Goal: Information Seeking & Learning: Learn about a topic

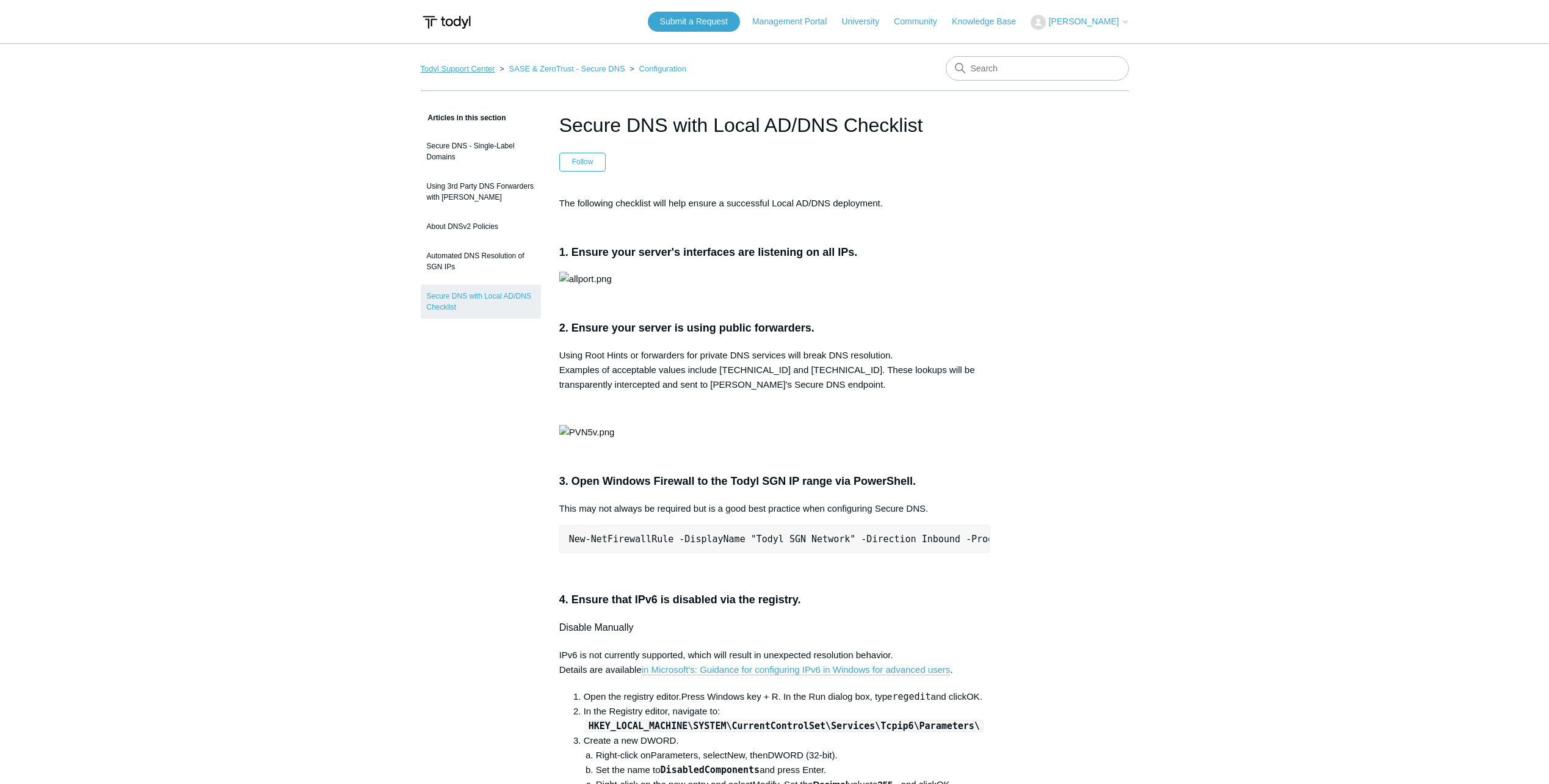
click at [458, 67] on link "Todyl Support Center" at bounding box center [458, 69] width 75 height 9
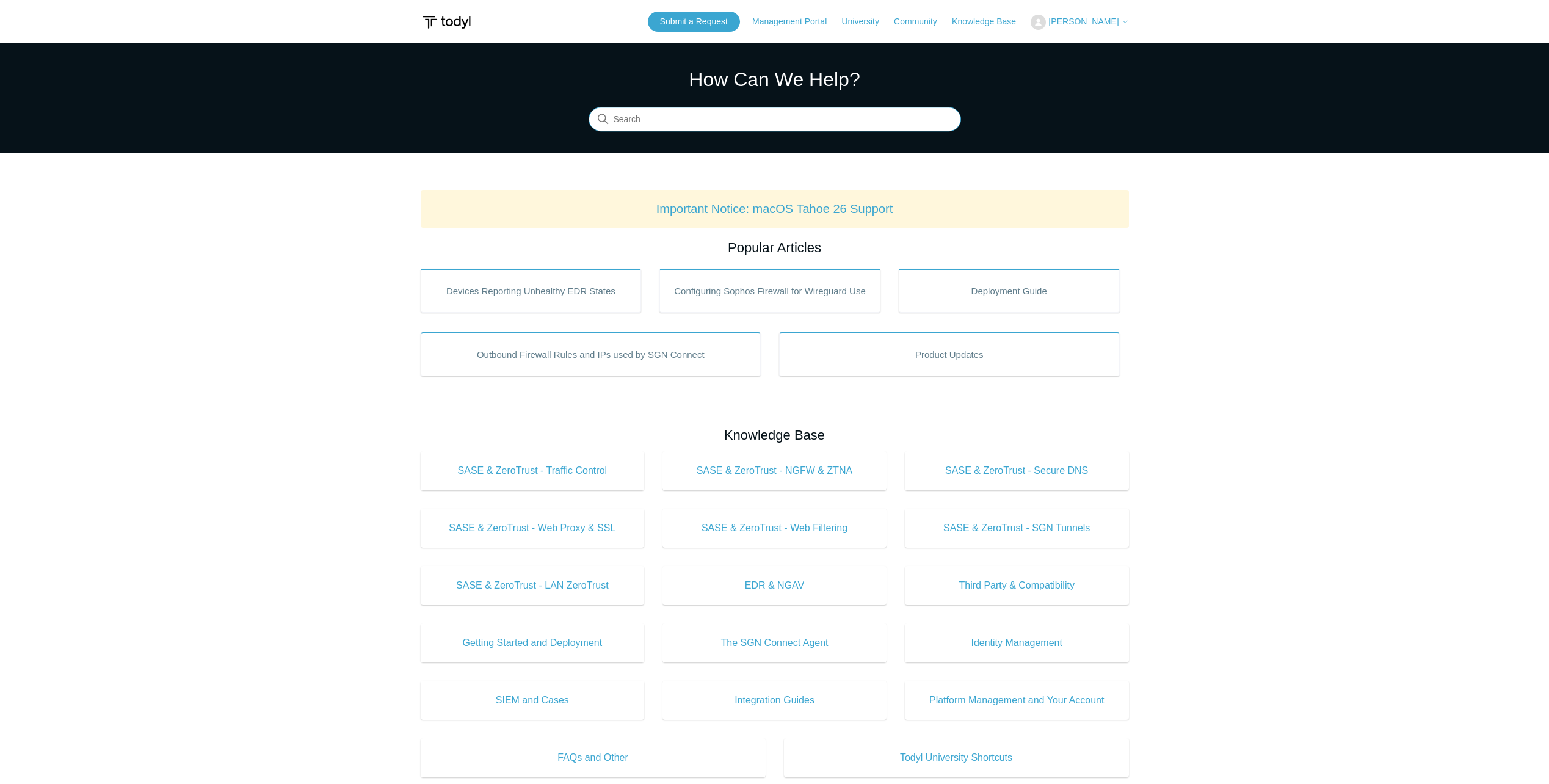
click at [737, 120] on input "Search" at bounding box center [775, 120] width 373 height 25
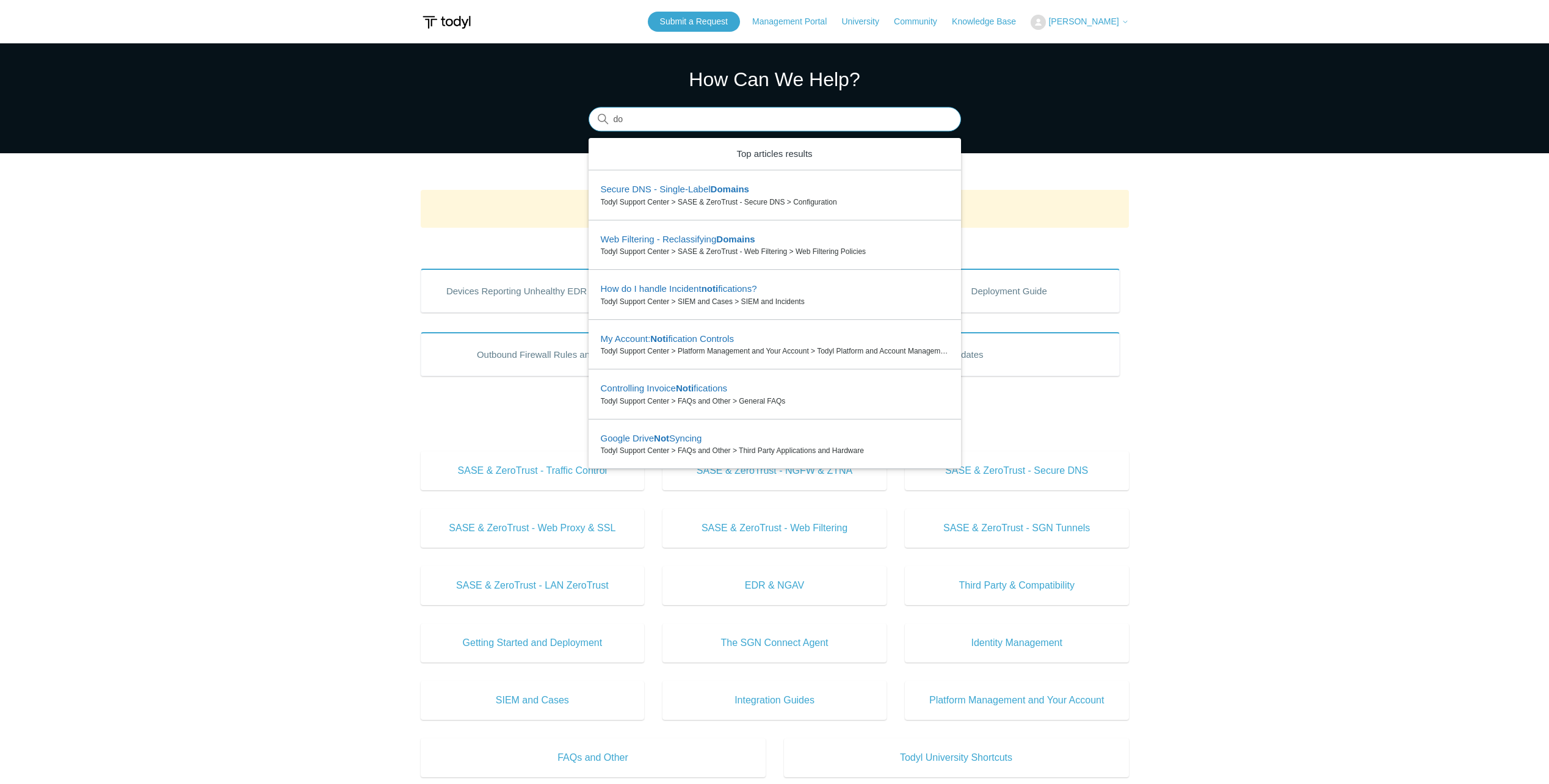
type input "d"
type input "dns not"
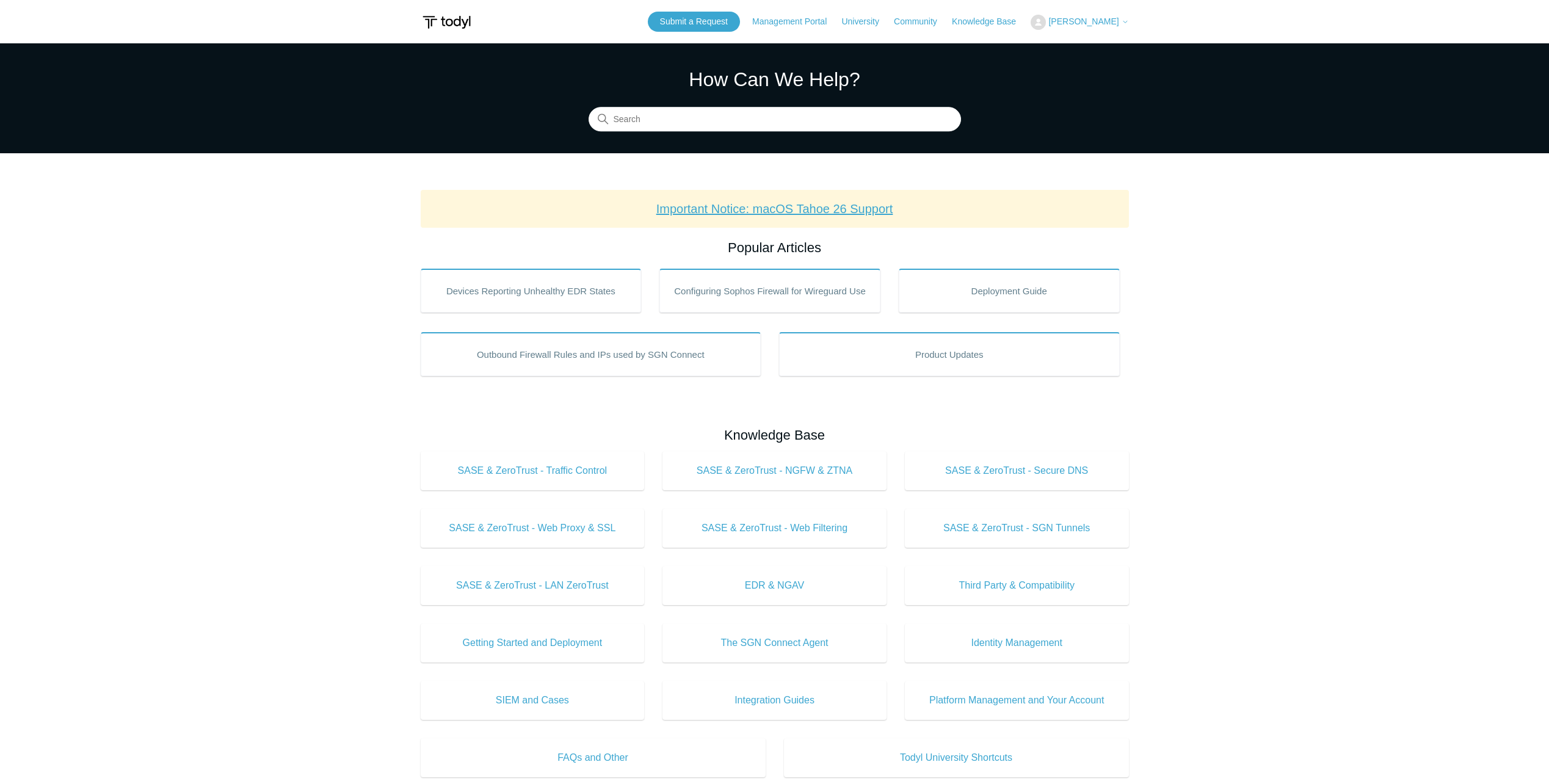
click at [827, 206] on link "Important Notice: macOS Tahoe 26 Support" at bounding box center [775, 209] width 237 height 13
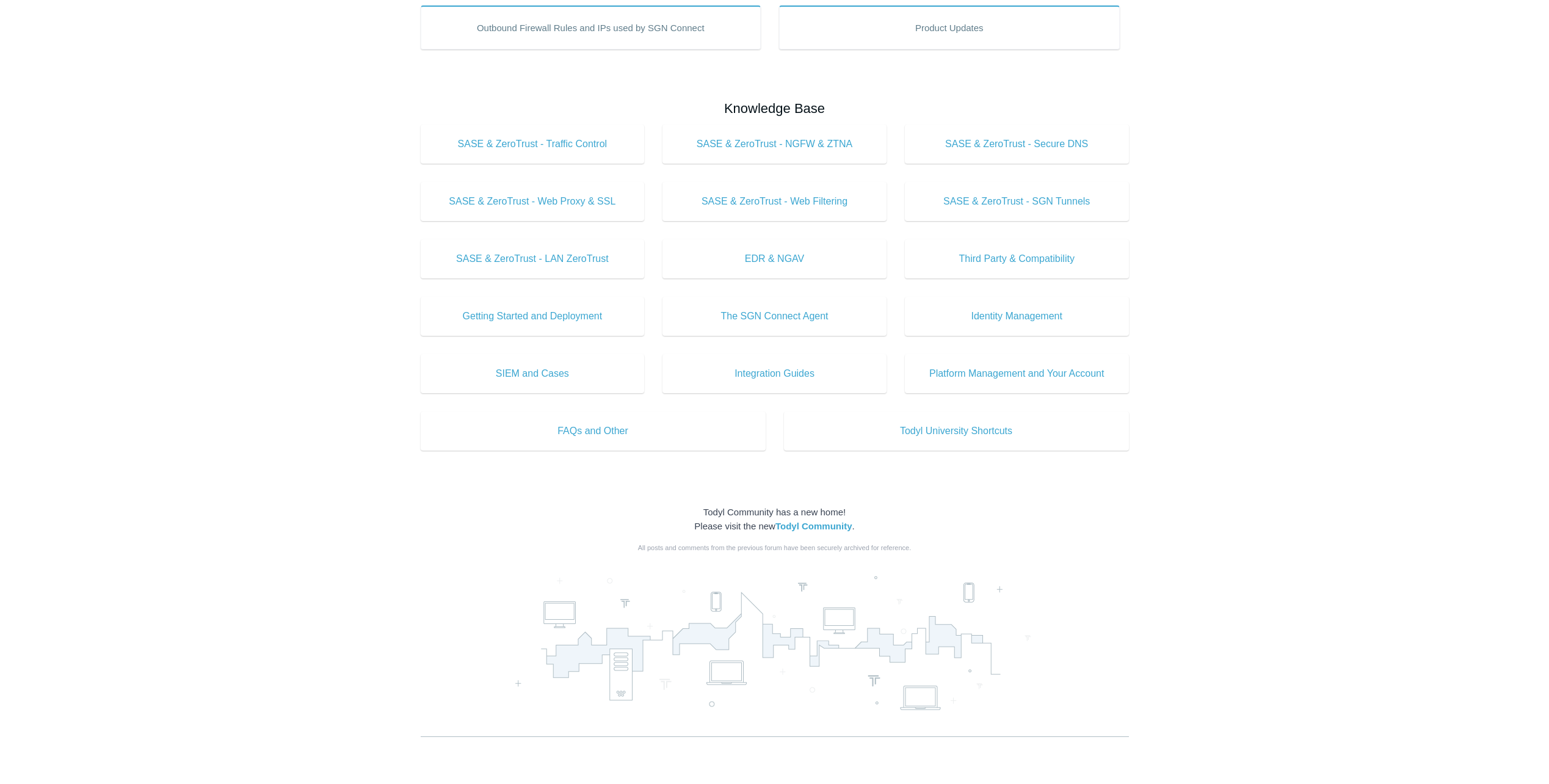
scroll to position [401, 0]
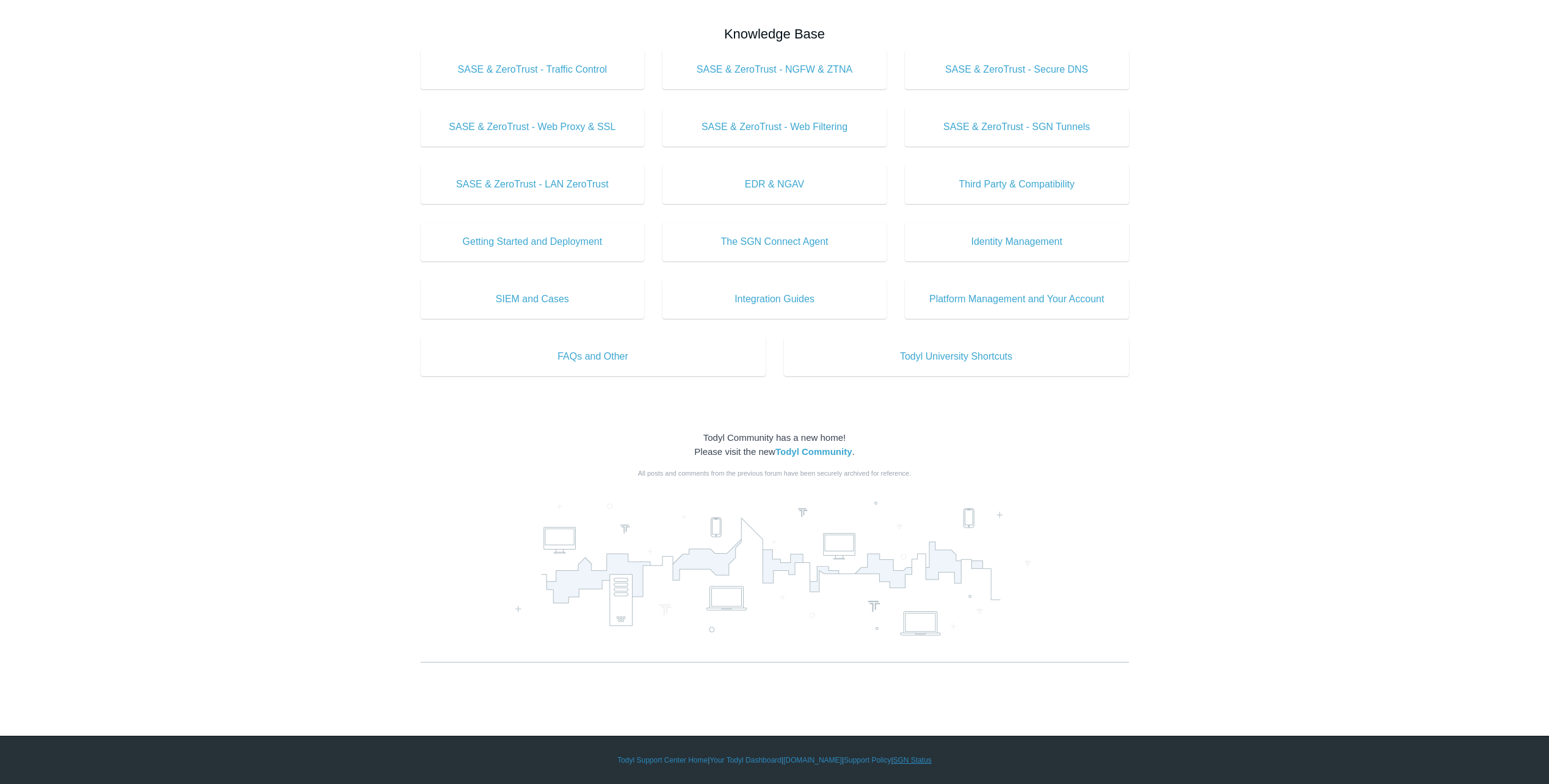
click at [921, 762] on link "SGN Status" at bounding box center [912, 760] width 39 height 11
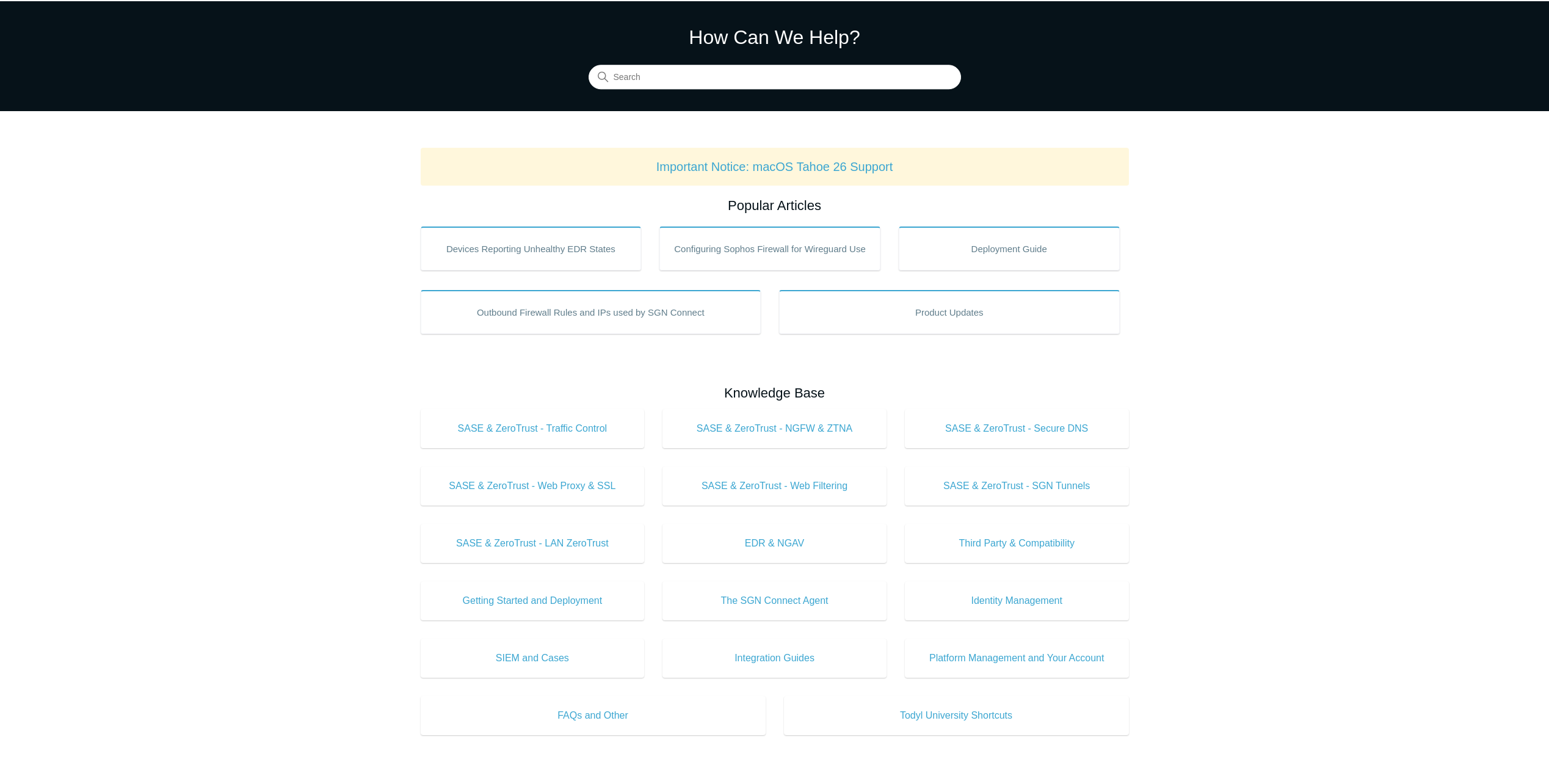
scroll to position [61, 0]
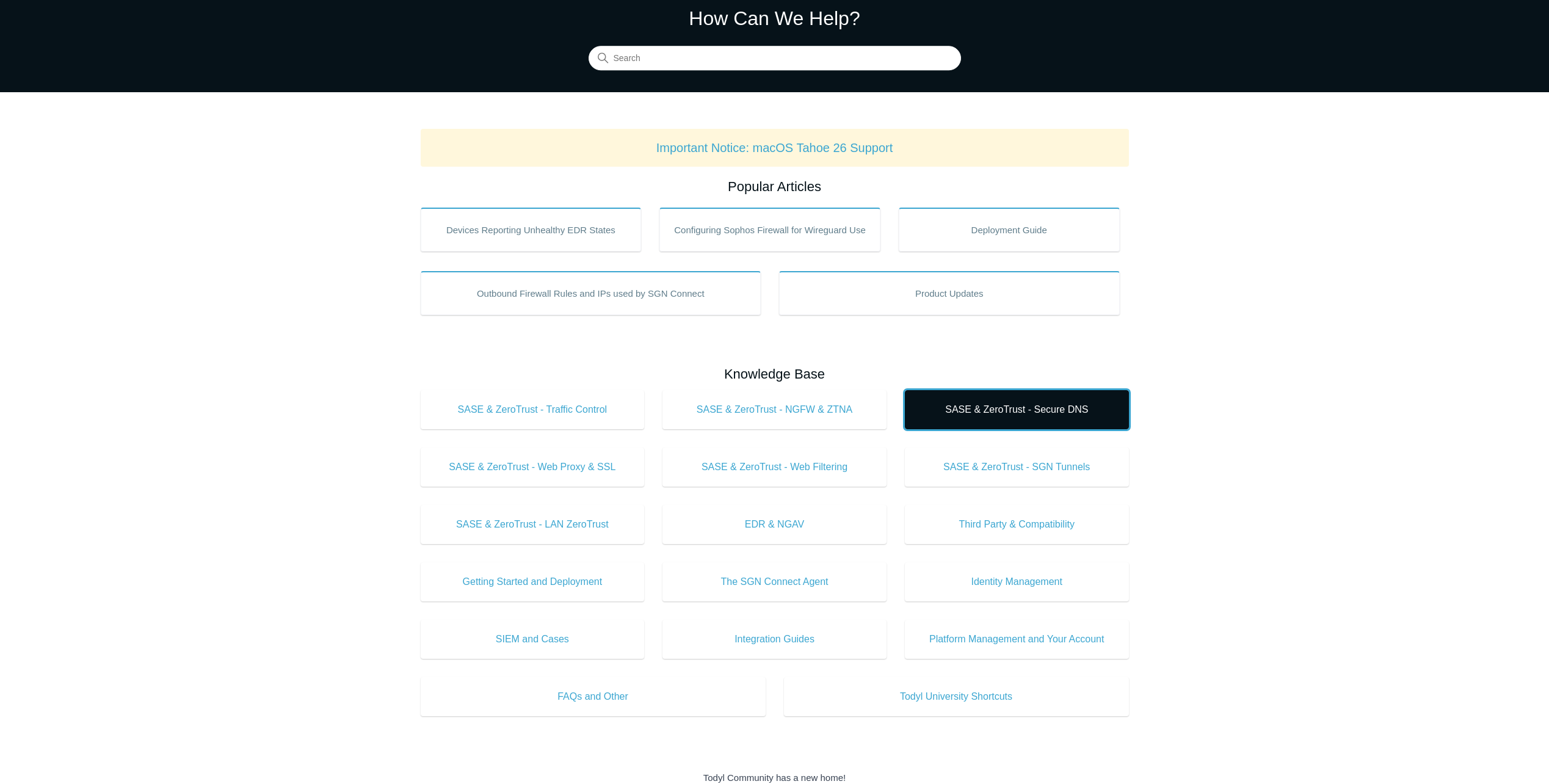
click at [996, 421] on link "SASE & ZeroTrust - Secure DNS" at bounding box center [1017, 409] width 224 height 39
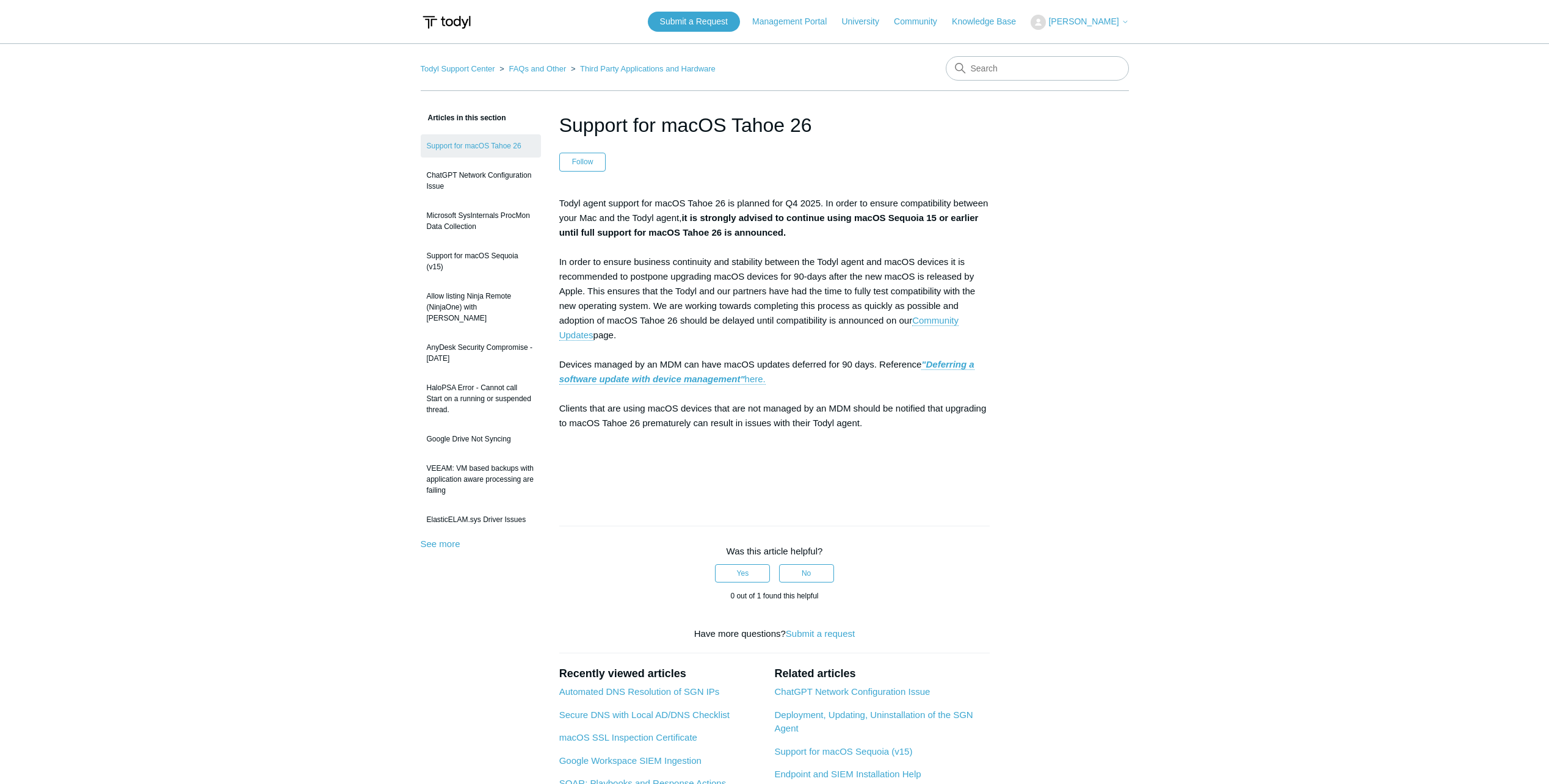
scroll to position [61, 0]
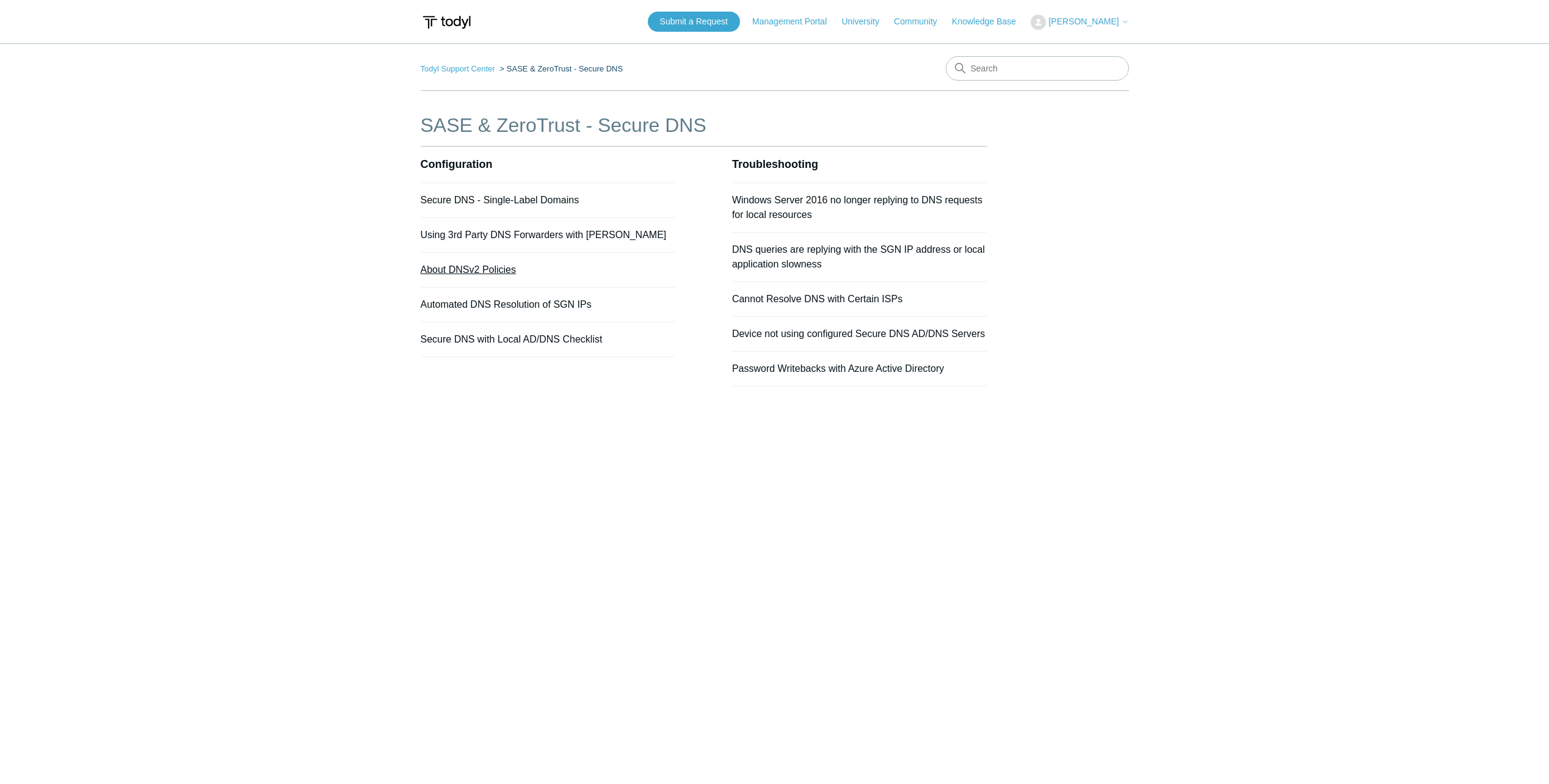
click at [498, 270] on link "About DNSv2 Policies" at bounding box center [469, 270] width 96 height 11
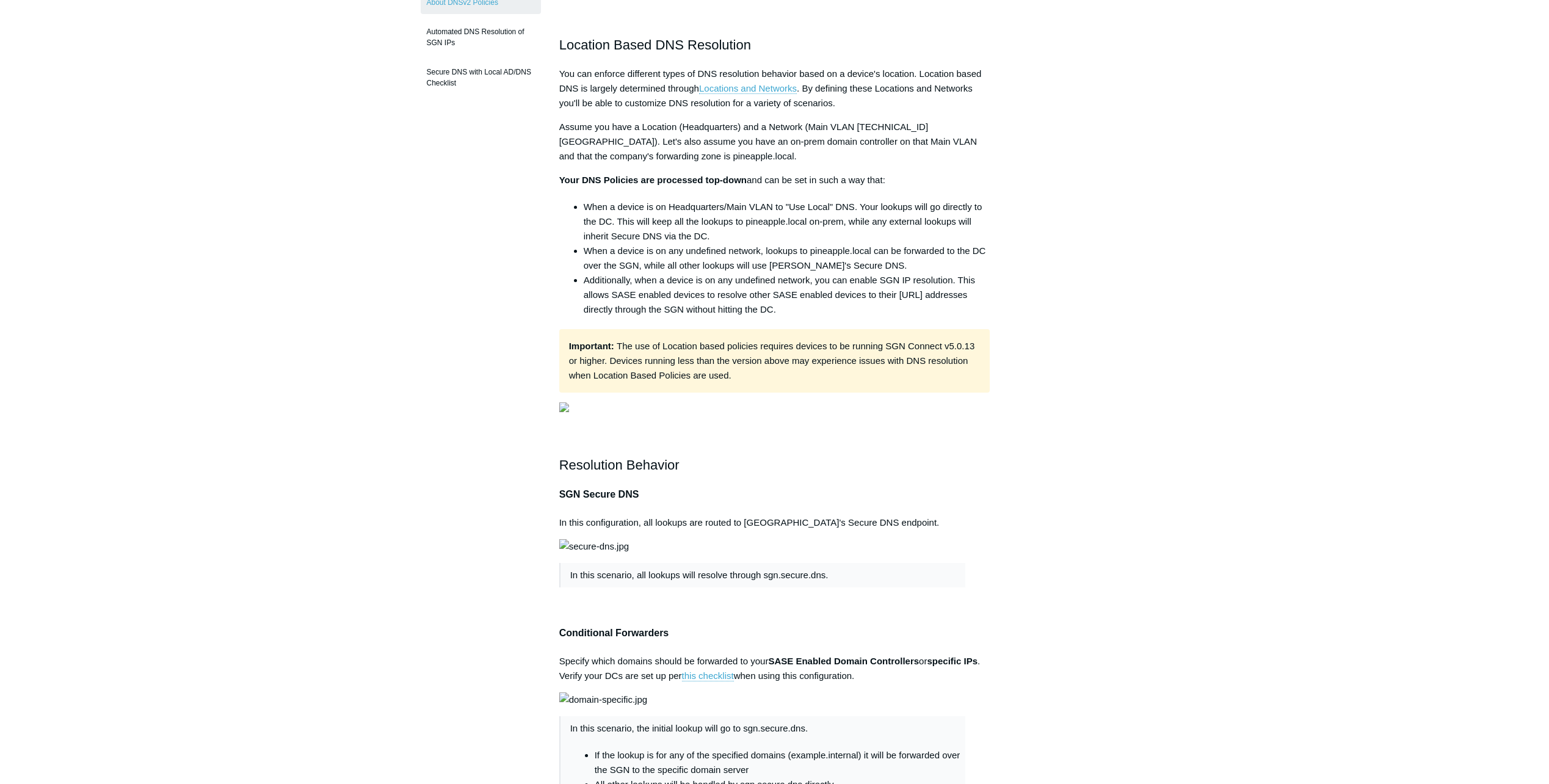
scroll to position [244, 0]
